Goal: Transaction & Acquisition: Purchase product/service

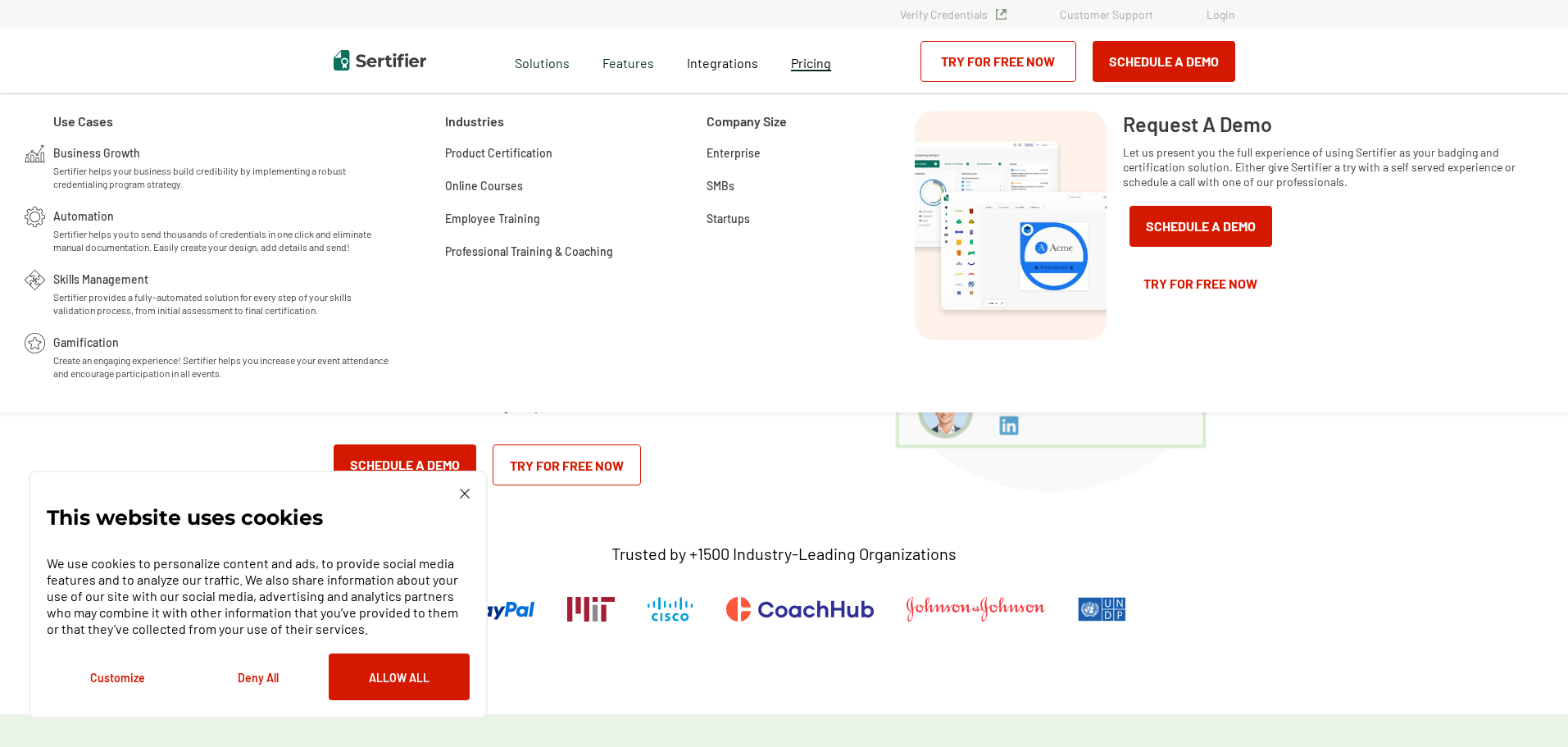
click at [814, 68] on span "Pricing" at bounding box center [811, 62] width 40 height 15
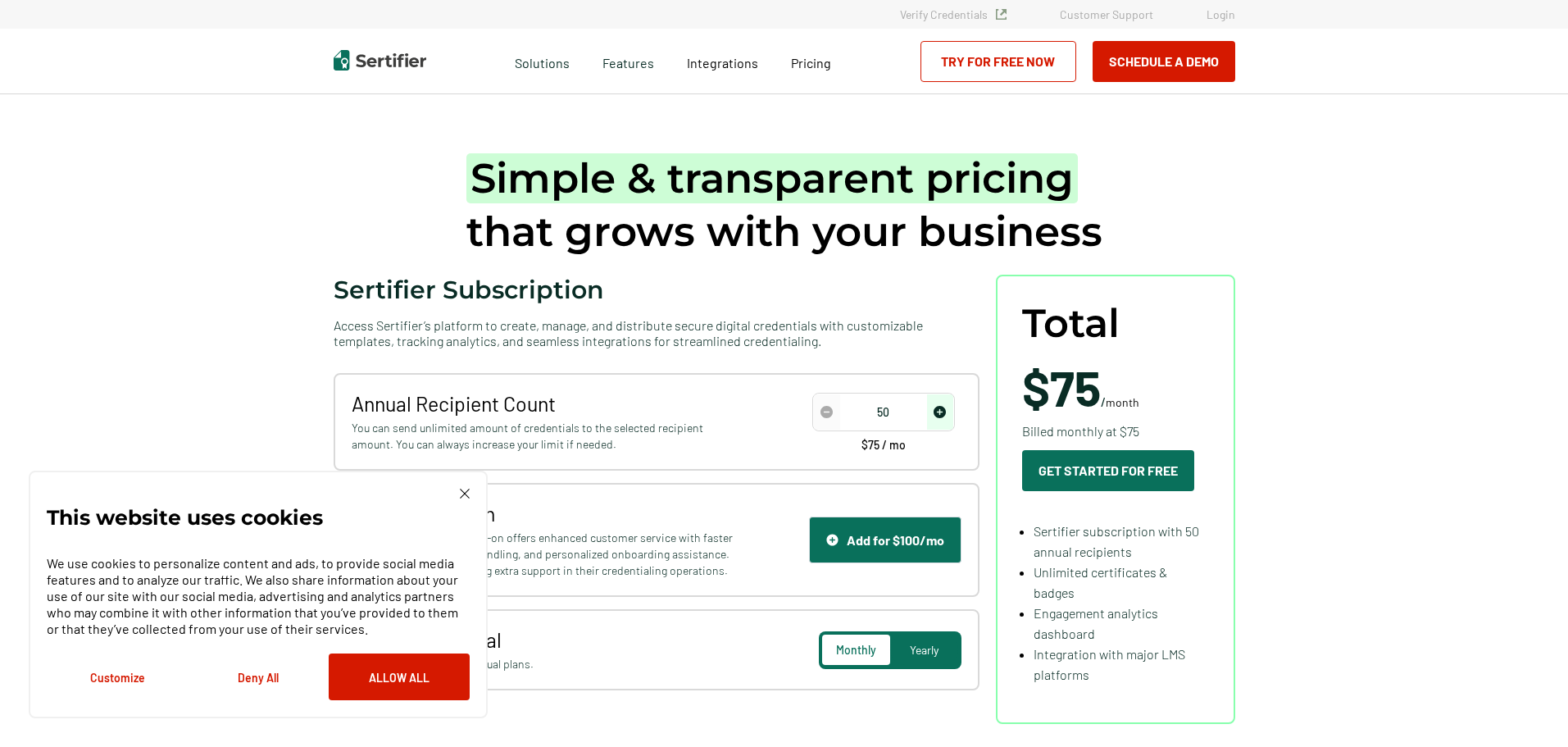
click at [1248, 213] on div "Simple & transparent pricing that grows with your business Sertifier Subscripti…" at bounding box center [784, 438] width 984 height 687
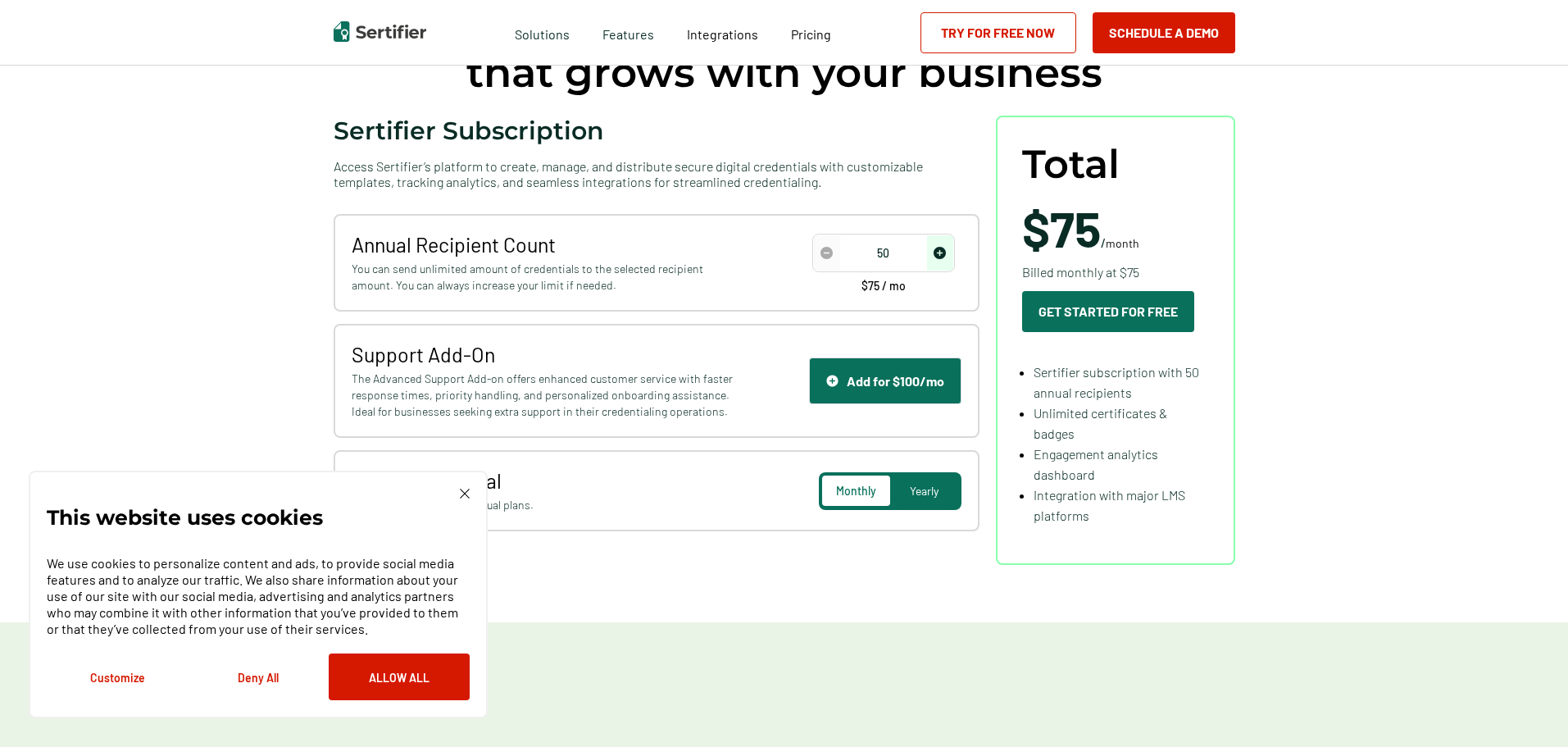
scroll to position [164, 0]
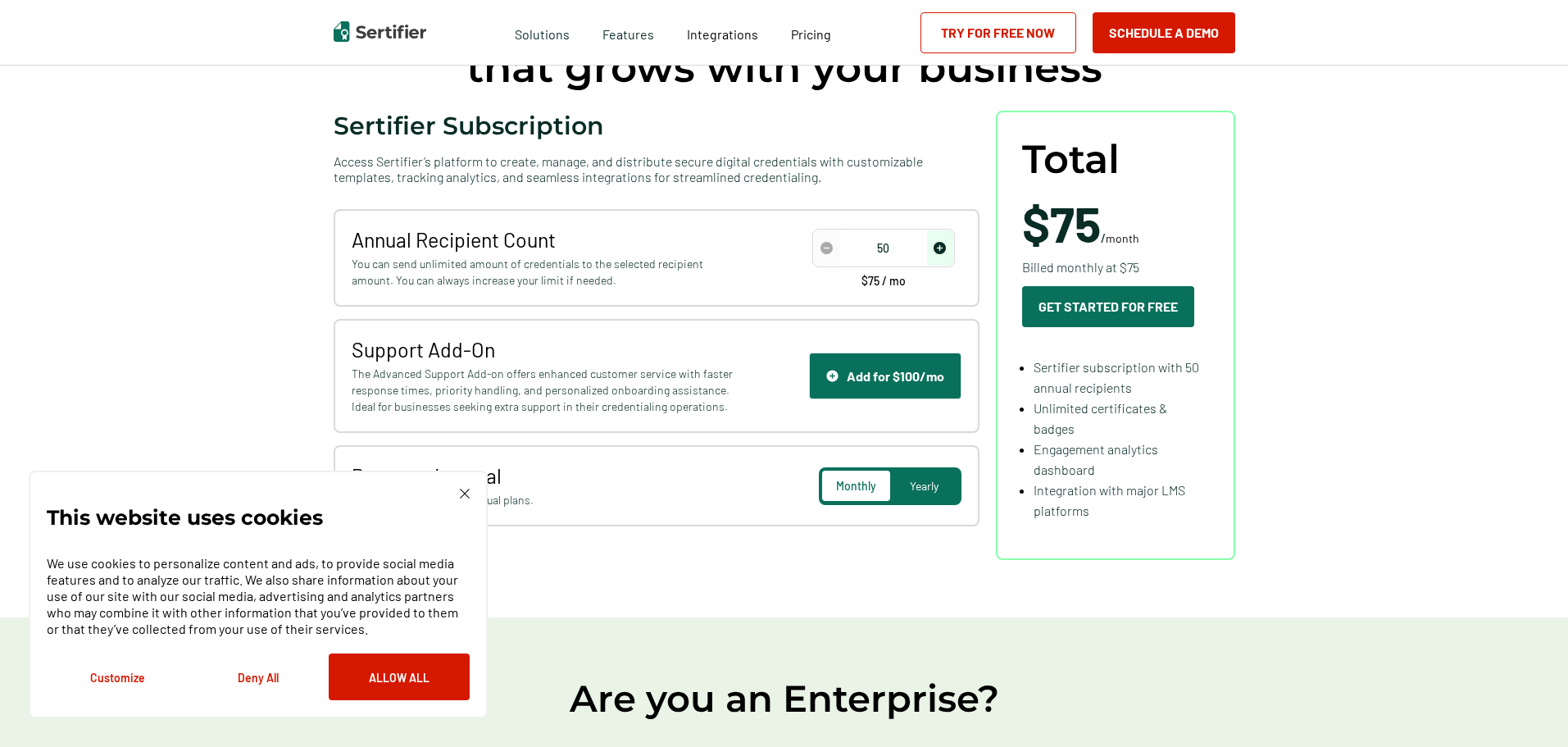
click at [839, 249] on span "decrease number" at bounding box center [827, 247] width 27 height 35
click at [950, 247] on span "increase number" at bounding box center [940, 247] width 27 height 35
click at [826, 244] on img "decrease number" at bounding box center [827, 248] width 12 height 12
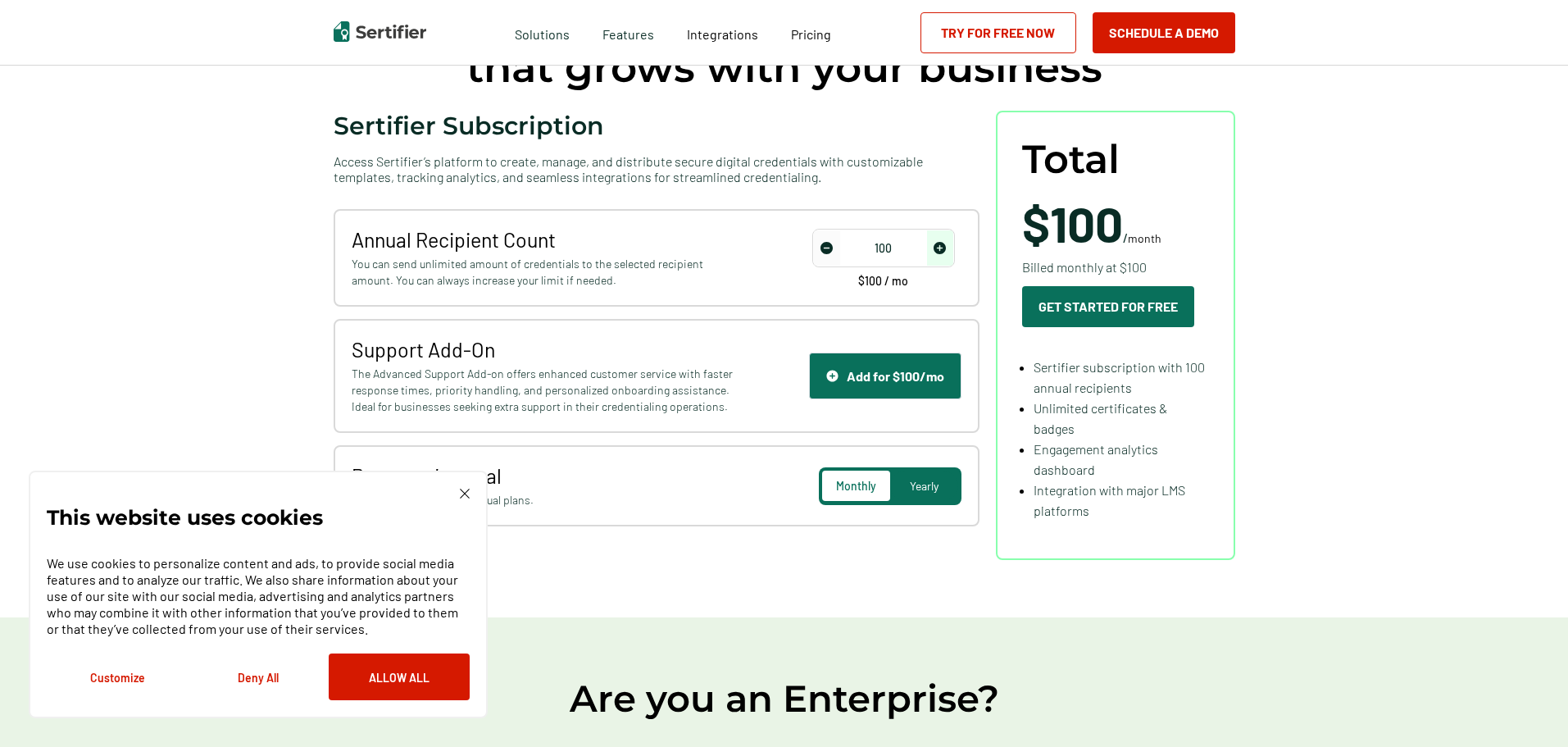
type input "50"
click at [826, 244] on img "decrease number" at bounding box center [827, 248] width 12 height 12
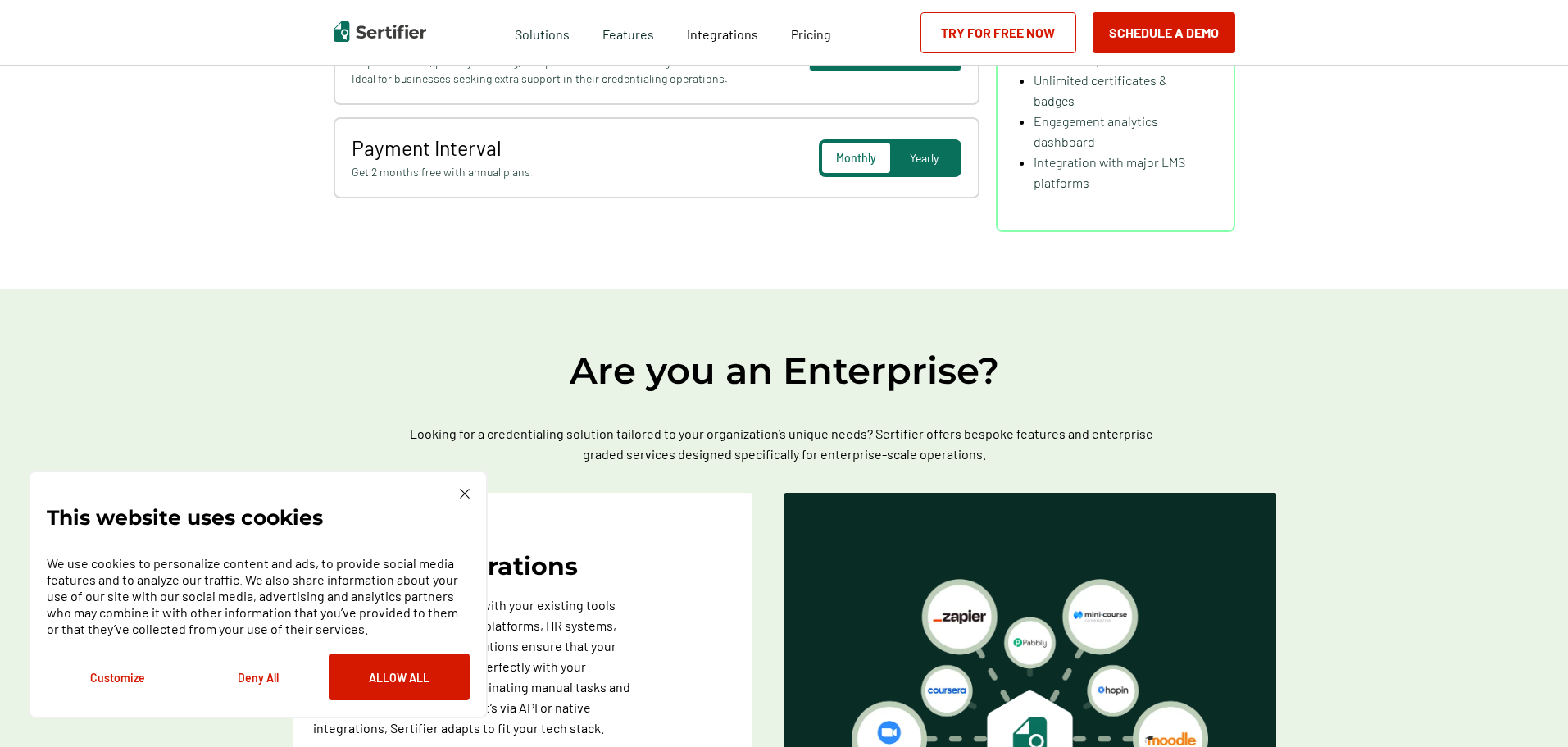
scroll to position [82, 0]
